Goal: Check status: Check status

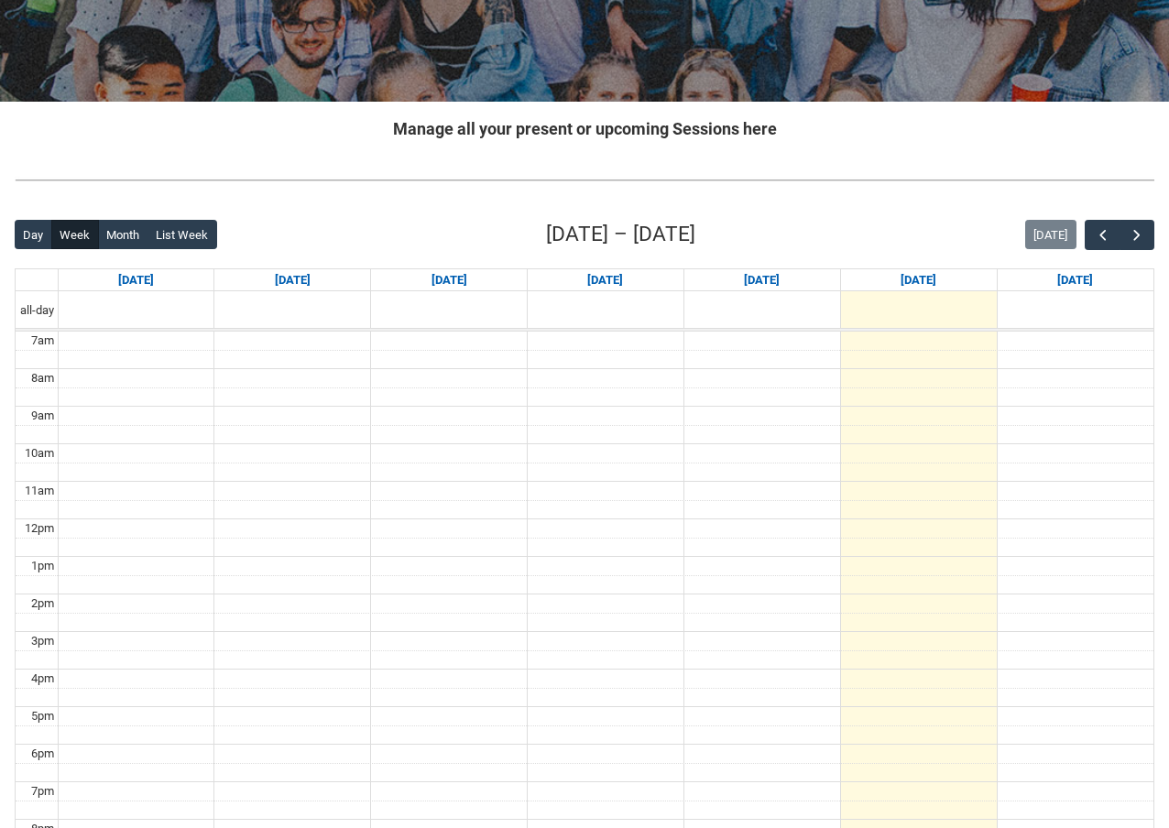
scroll to position [275, 0]
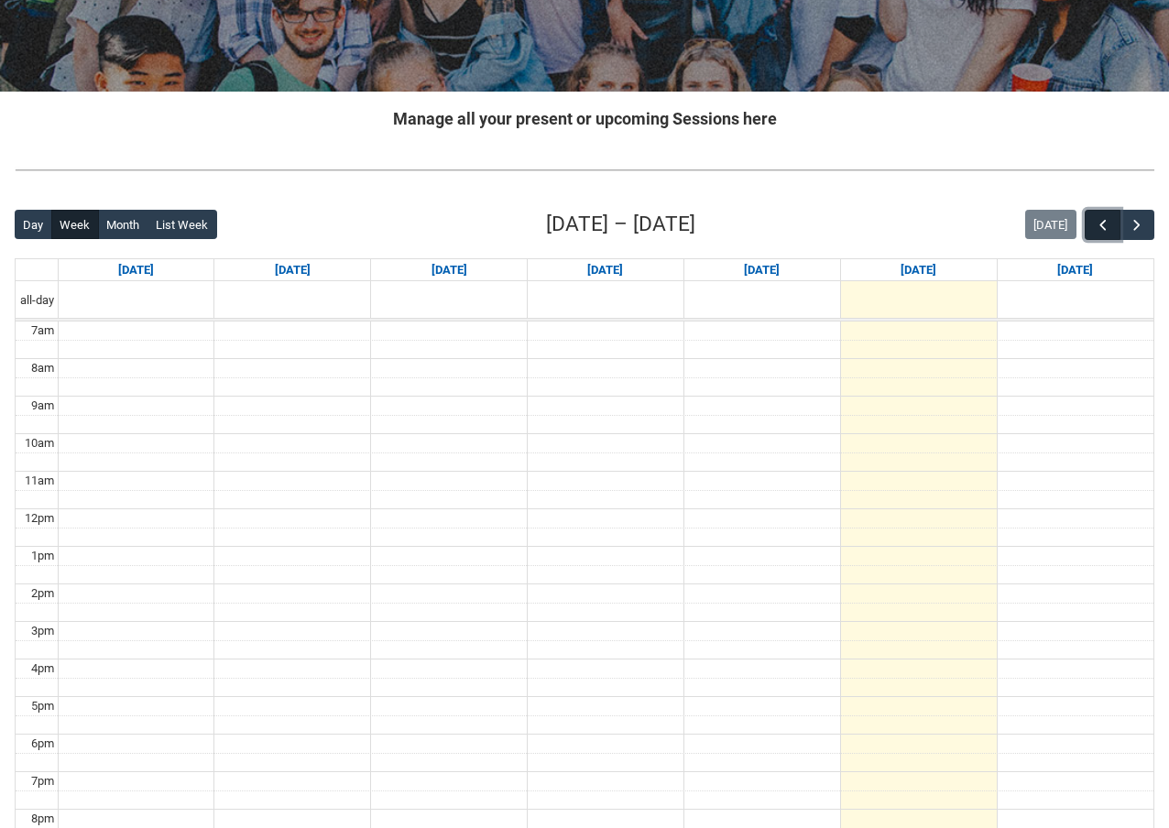
click at [1118, 223] on button "button" at bounding box center [1102, 225] width 35 height 30
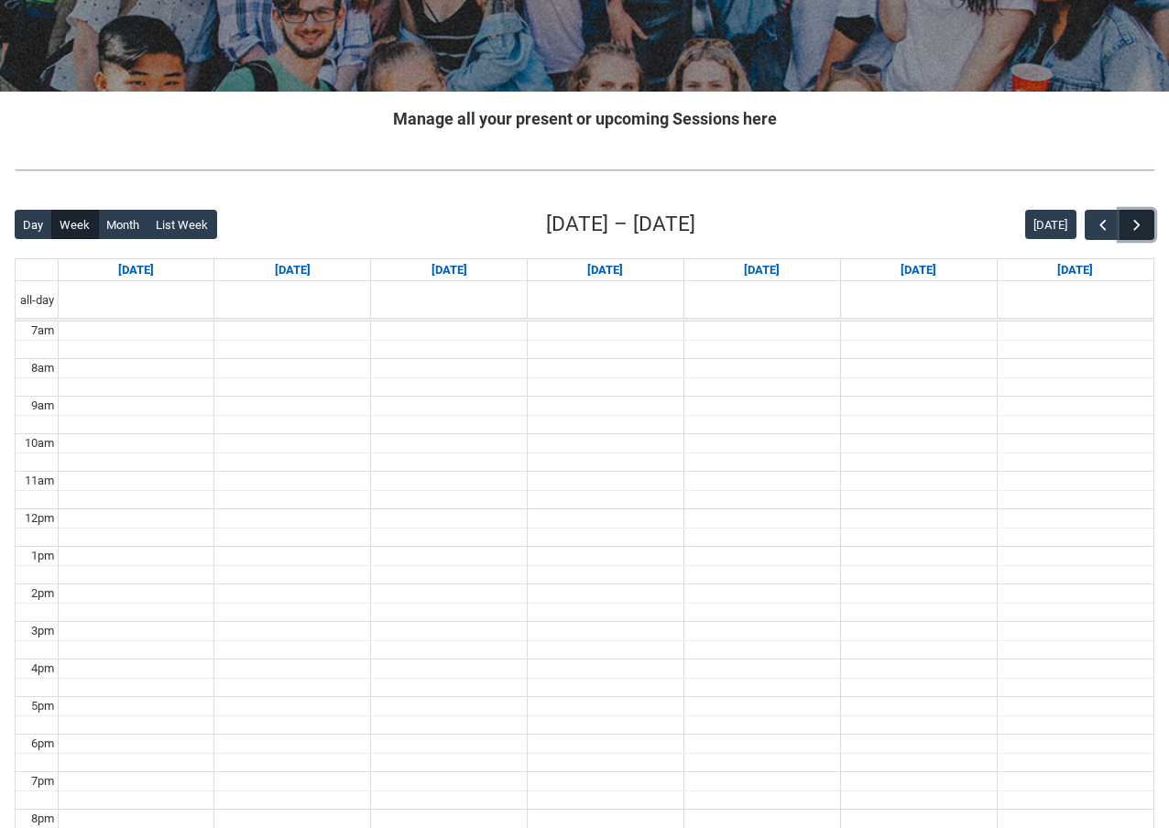
click at [1129, 225] on span "button" at bounding box center [1137, 225] width 18 height 18
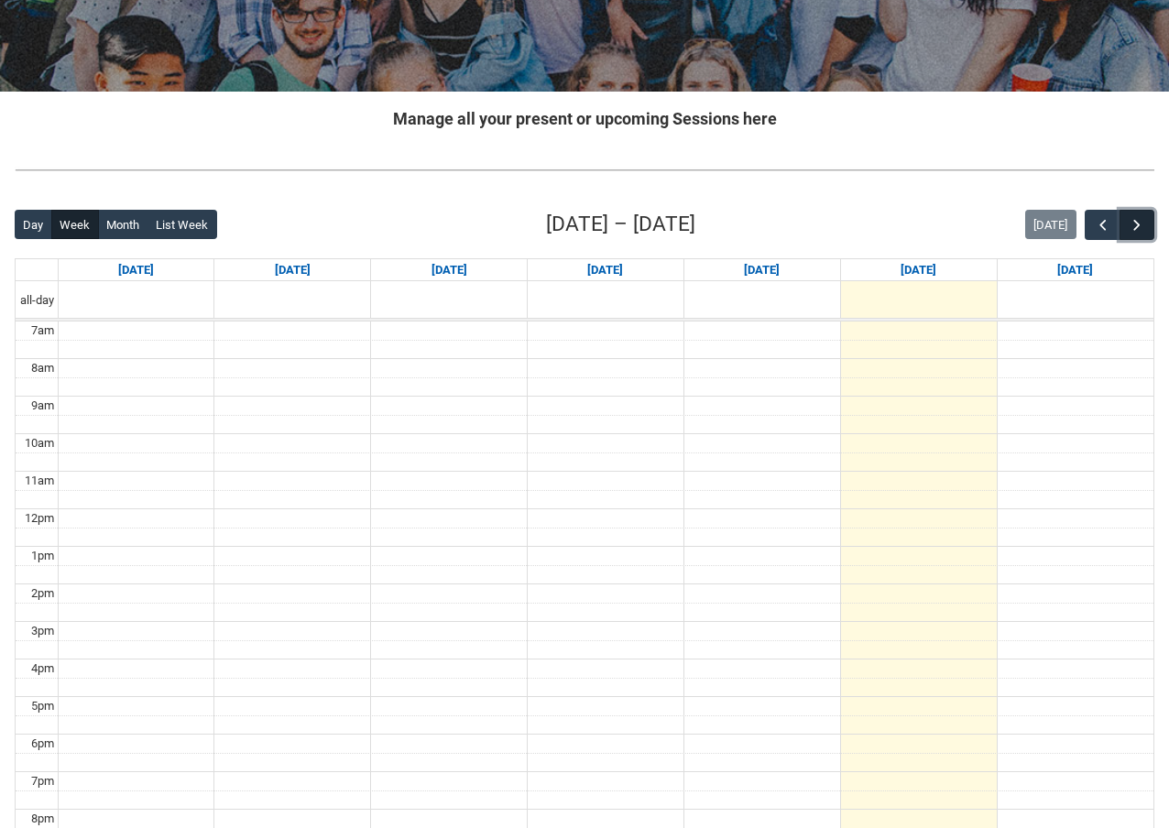
click at [1122, 225] on button "button" at bounding box center [1137, 225] width 35 height 30
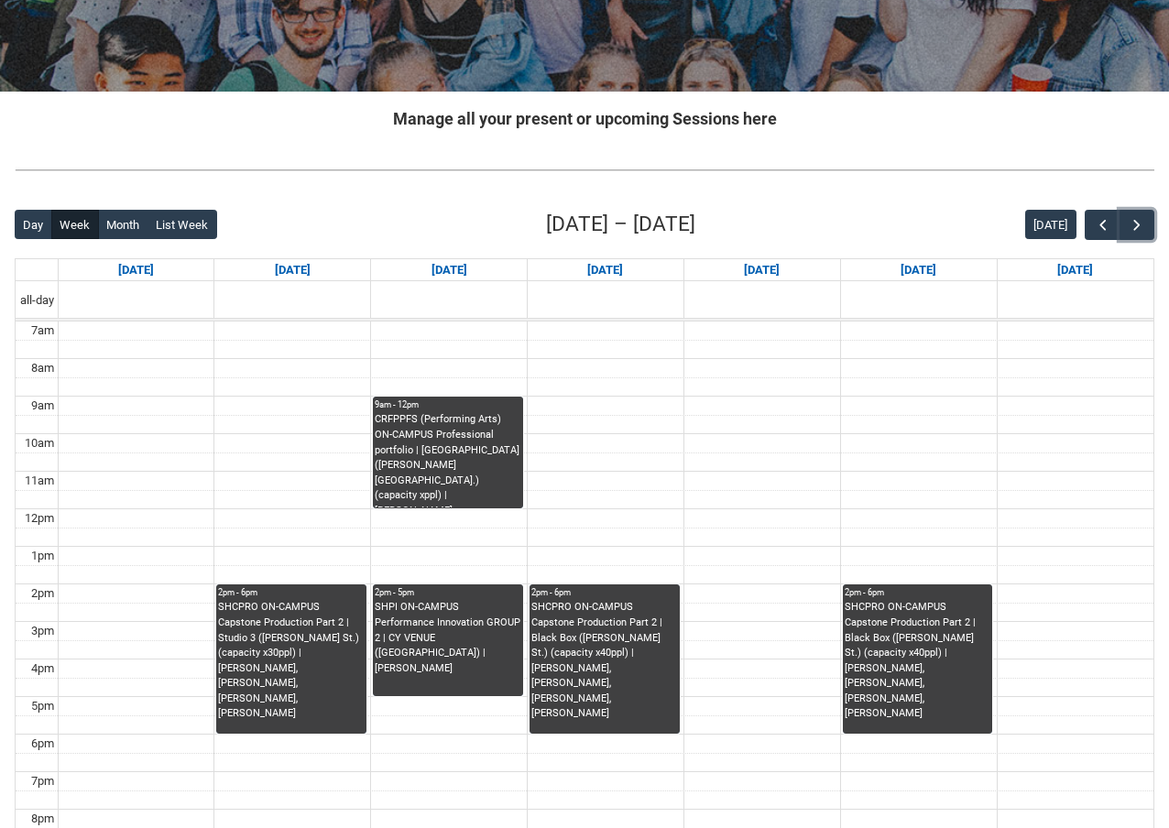
click at [309, 627] on div "SHCPRO ON-CAMPUS Capstone Production Part 2 | Studio 3 ([PERSON_NAME] St.) (cap…" at bounding box center [291, 661] width 147 height 122
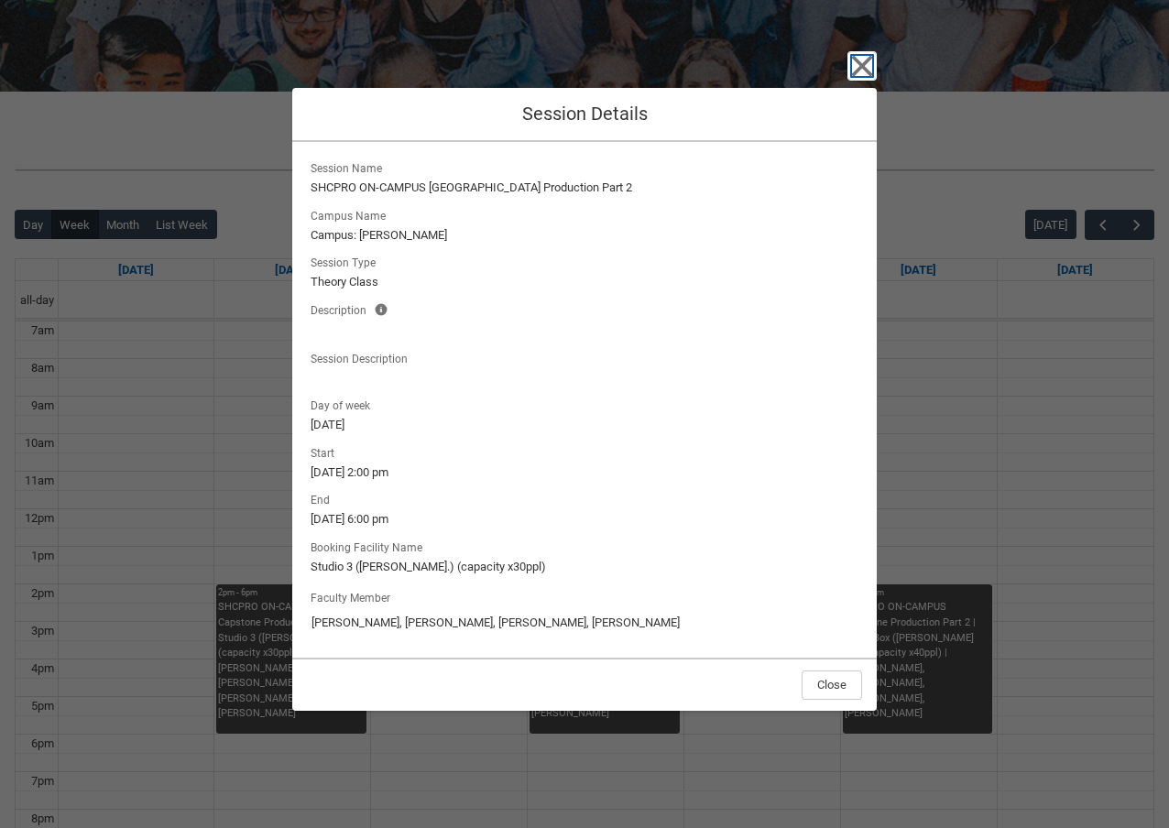
click at [869, 66] on icon "button" at bounding box center [862, 65] width 29 height 29
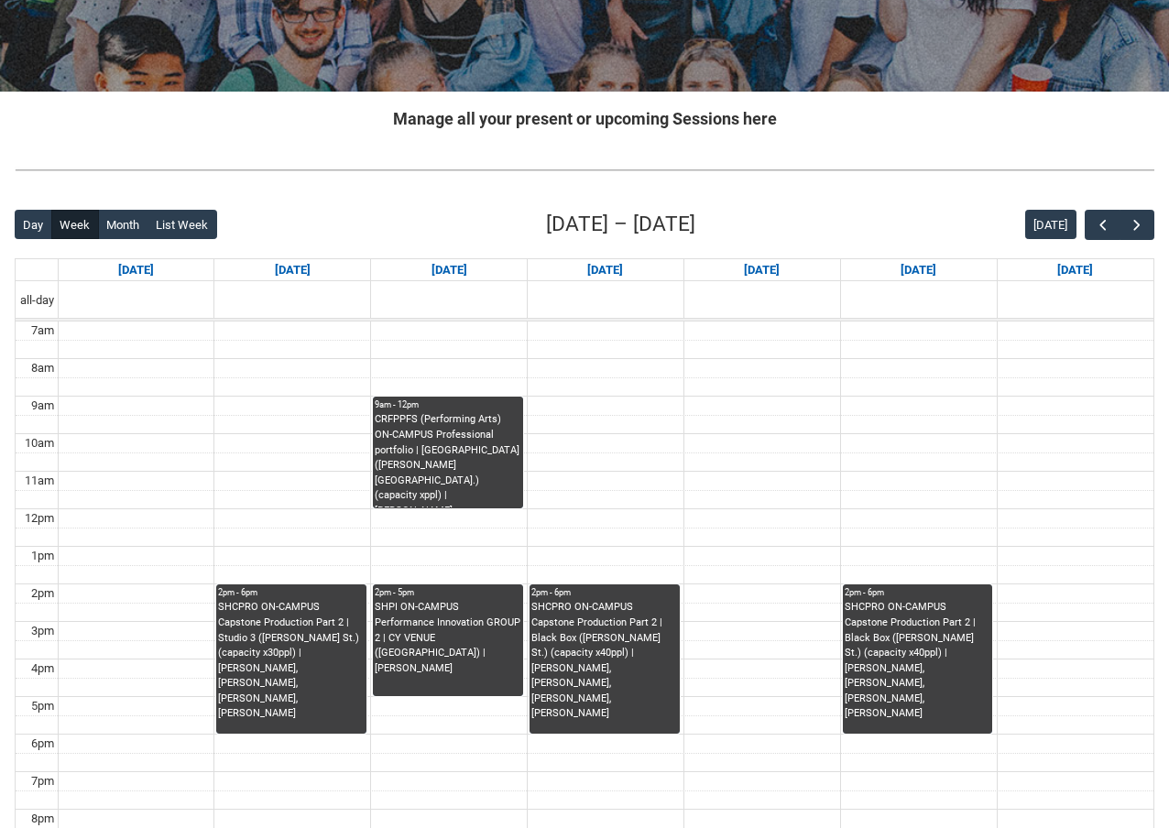
click at [261, 621] on div "SHCPRO ON-CAMPUS Capstone Production Part 2 | Studio 3 ([PERSON_NAME] St.) (cap…" at bounding box center [291, 661] width 147 height 122
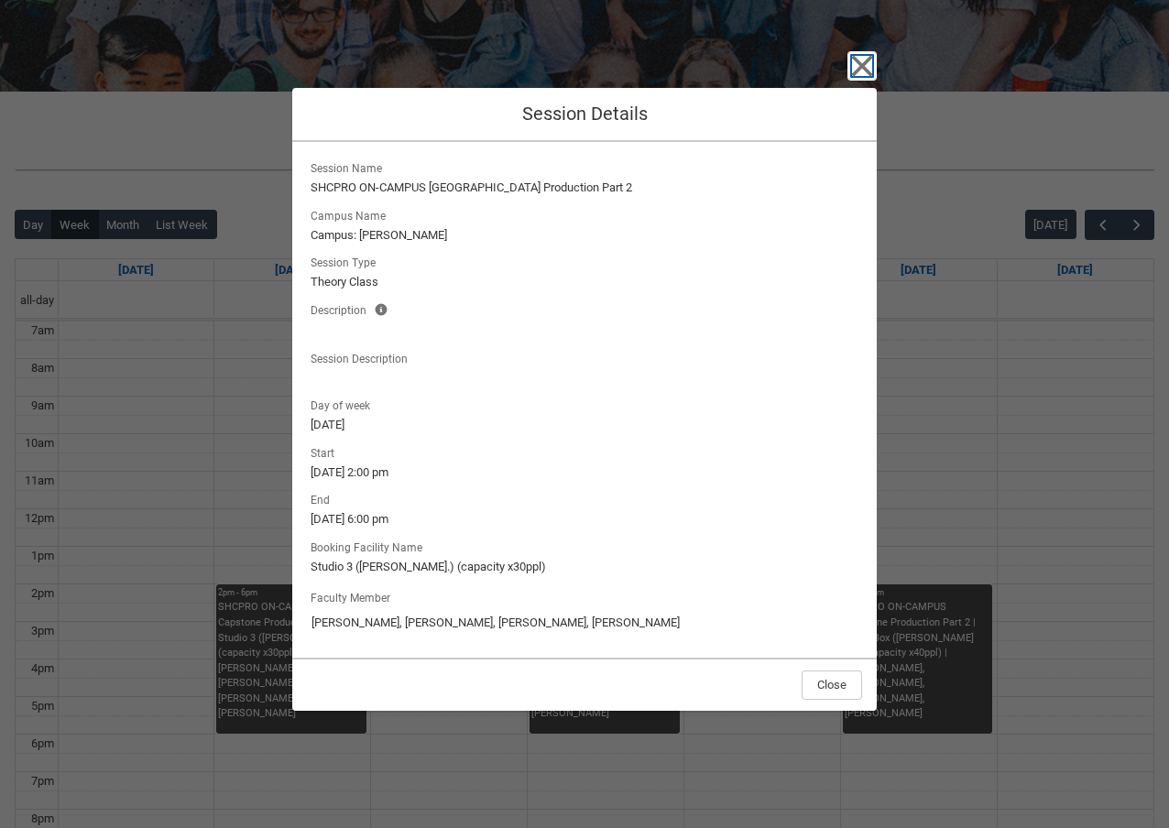
click at [870, 53] on icon "button" at bounding box center [862, 65] width 29 height 29
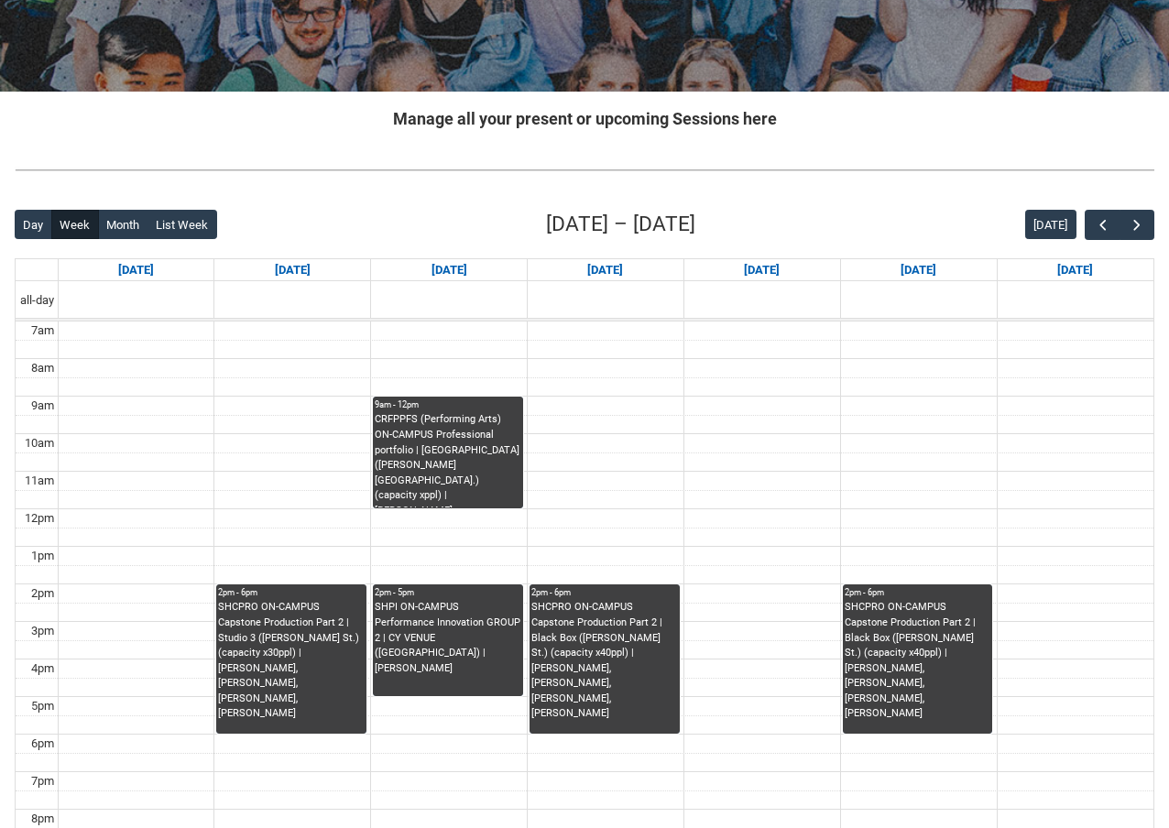
drag, startPoint x: 497, startPoint y: 373, endPoint x: 756, endPoint y: 352, distance: 260.2
click at [522, 362] on td at bounding box center [606, 368] width 1096 height 19
